Goal: Task Accomplishment & Management: Complete application form

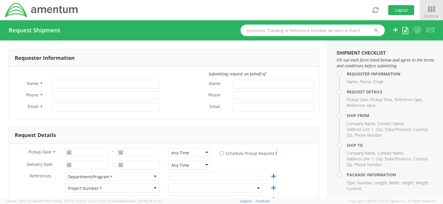
type input "[PERSON_NAME]"
type input "[PHONE_NUMBER]"
type input "[EMAIL_ADDRESS][DOMAIN_NAME]"
select select "OCCP.100054.00000"
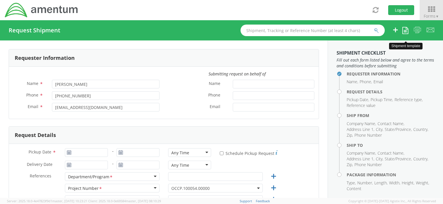
click at [406, 29] on icon at bounding box center [406, 30] width 6 height 7
click at [381, 49] on link "Create from template" at bounding box center [381, 49] width 53 height 8
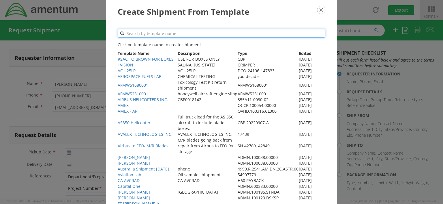
click at [131, 33] on input "text" at bounding box center [222, 33] width 208 height 9
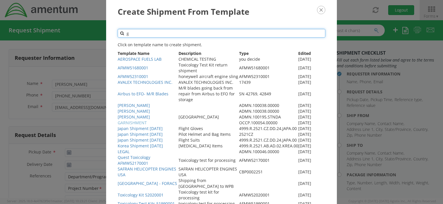
type input "g"
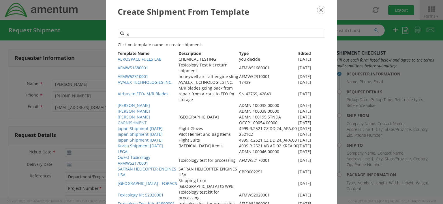
click at [137, 122] on link "GARNISHMENT" at bounding box center [132, 122] width 29 height 5
type input "[DATE]"
select select
type input "Amentum"
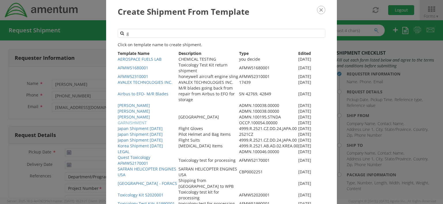
type input "[STREET_ADDRESS][PERSON_NAME]"
type input "Ste200"
type input "[GEOGRAPHIC_DATA]"
type input "20876"
type input "[PERSON_NAME]"
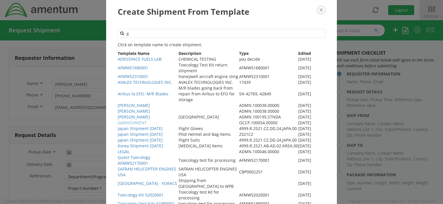
type input "3019443100"
select select
type input "Amentum"
type input "[STREET_ADDRESS]"
type input "Bellmawr"
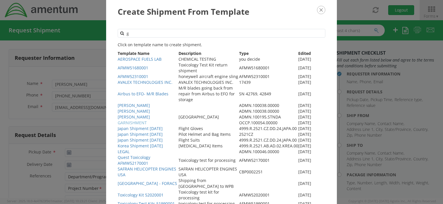
type input "08031"
type input "[PERSON_NAME]"
type input "8568723286"
type input "1"
type input "0"
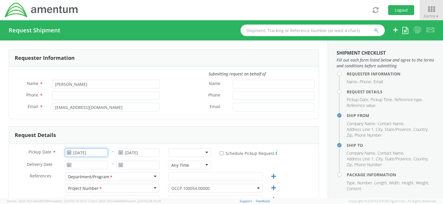
click at [103, 152] on input "[DATE]" at bounding box center [86, 152] width 43 height 9
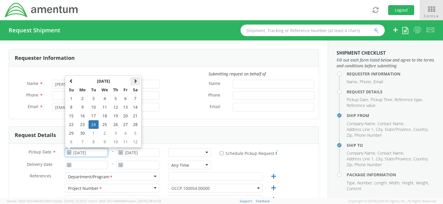
click at [136, 81] on span at bounding box center [135, 81] width 4 height 4
click at [97, 100] on td "2" at bounding box center [94, 98] width 10 height 9
type input "[DATE]"
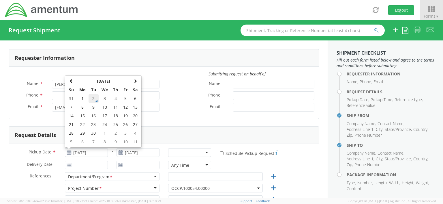
type input "[DATE]"
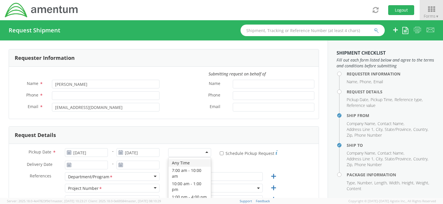
click at [204, 152] on div at bounding box center [189, 152] width 43 height 9
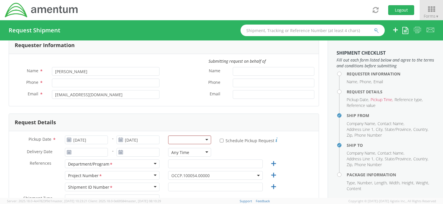
scroll to position [27, 0]
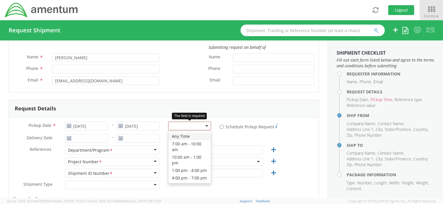
click at [204, 126] on div at bounding box center [189, 126] width 43 height 9
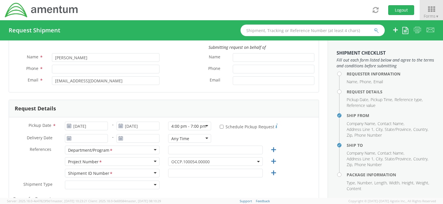
click at [203, 138] on div "Any Time" at bounding box center [189, 138] width 43 height 9
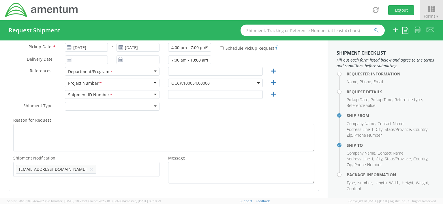
scroll to position [106, 0]
click at [169, 68] on input "text" at bounding box center [215, 70] width 95 height 9
type input "A"
type input "o"
type input "payroll"
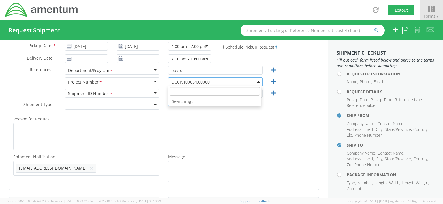
click at [257, 82] on b at bounding box center [258, 81] width 3 height 1
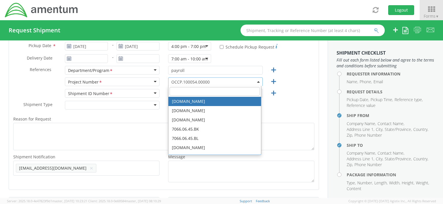
click at [176, 93] on input "search" at bounding box center [215, 91] width 90 height 9
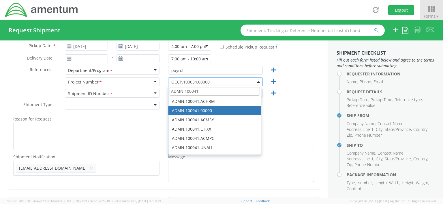
type input "ADMN.100041."
select select "ADMN.100041.00000"
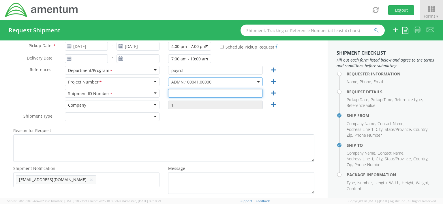
click at [169, 93] on input "text" at bounding box center [215, 93] width 95 height 9
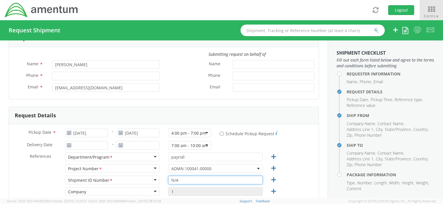
scroll to position [18, 0]
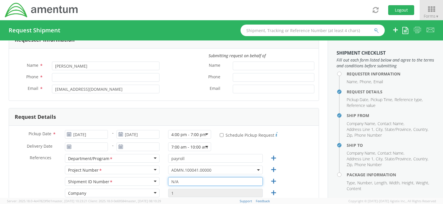
type input "N/A"
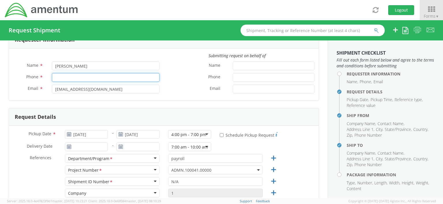
click at [59, 79] on input "Phone *" at bounding box center [106, 77] width 108 height 9
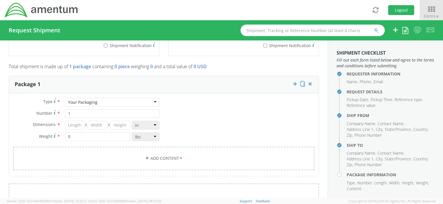
scroll to position [448, 0]
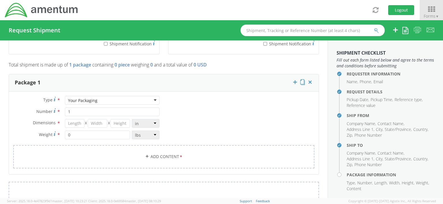
type input "3019443100"
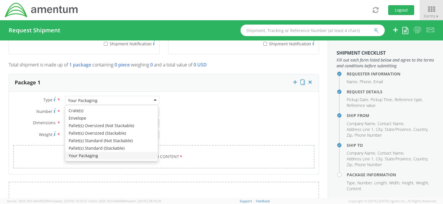
click at [154, 98] on div "Your Packaging" at bounding box center [112, 100] width 95 height 9
type input "9.5"
type input "12.5"
type input "0.25"
type input "1"
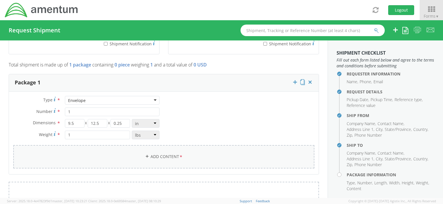
click at [164, 155] on link "Add Content *" at bounding box center [163, 156] width 301 height 23
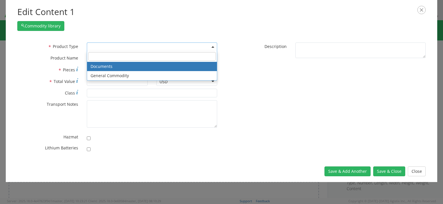
click at [212, 46] on b at bounding box center [213, 46] width 3 height 1
select select "DOCUMENT"
type input "Documents"
type input "1"
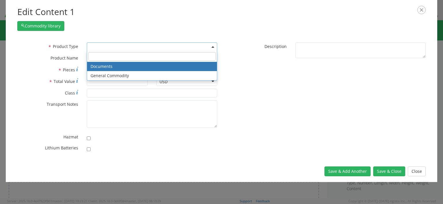
type textarea "Documents"
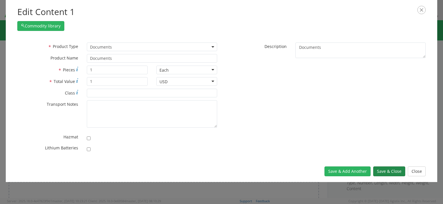
click at [384, 171] on button "Save & Close" at bounding box center [390, 171] width 32 height 10
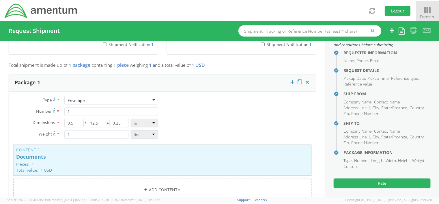
scroll to position [24, 0]
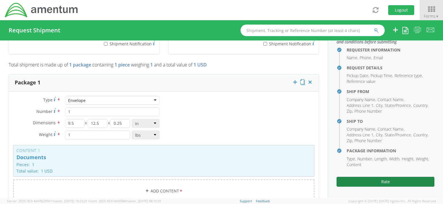
click at [383, 181] on button "Rate" at bounding box center [386, 182] width 98 height 10
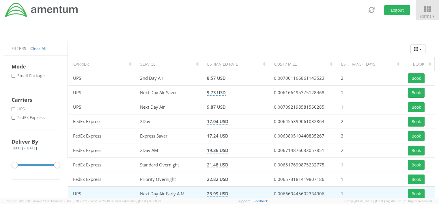
scroll to position [40, 0]
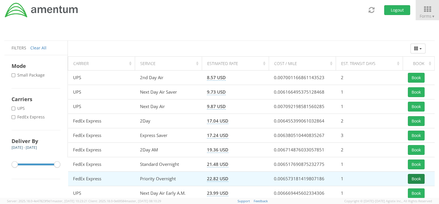
click at [418, 178] on button "Book" at bounding box center [416, 179] width 17 height 10
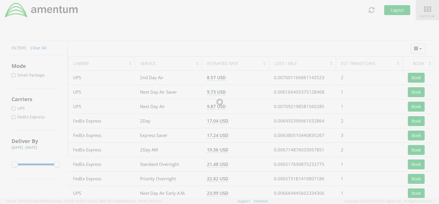
click at [415, 178] on div at bounding box center [219, 102] width 439 height 204
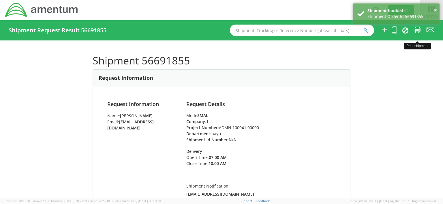
click at [418, 29] on icon at bounding box center [418, 29] width 8 height 7
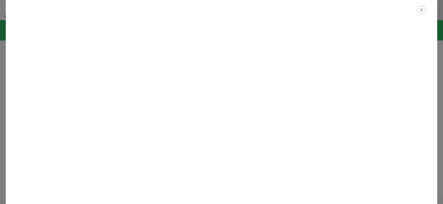
click at [423, 10] on icon "button" at bounding box center [422, 10] width 8 height 8
